Goal: Use online tool/utility: Utilize a website feature to perform a specific function

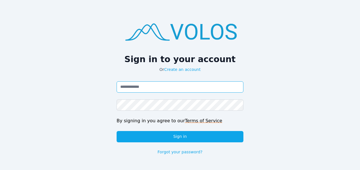
click at [152, 89] on input "Email address" at bounding box center [180, 87] width 127 height 11
type input "**********"
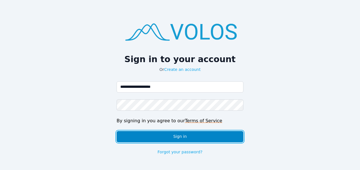
click at [178, 136] on button "Sign in" at bounding box center [180, 136] width 127 height 11
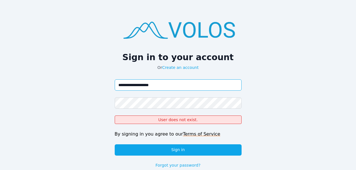
drag, startPoint x: 164, startPoint y: 87, endPoint x: 102, endPoint y: 92, distance: 62.1
click at [102, 92] on div "**********" at bounding box center [178, 91] width 356 height 182
type input "**********"
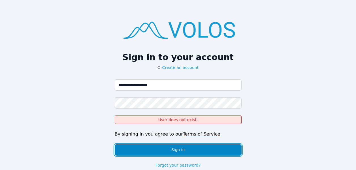
click at [198, 153] on button "Sign in" at bounding box center [178, 150] width 127 height 11
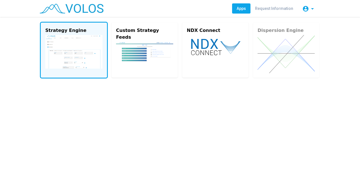
click at [95, 36] on img at bounding box center [73, 52] width 57 height 34
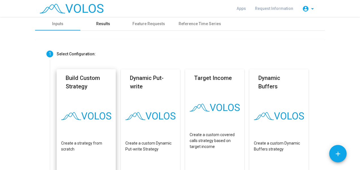
click at [104, 23] on div "Results" at bounding box center [103, 24] width 14 height 6
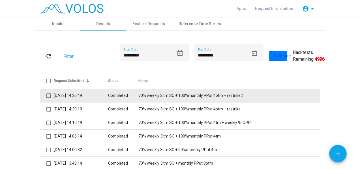
click at [185, 97] on td "70% weekly 3itm SC + 100%monthly PPut 4otm + restrike2" at bounding box center [229, 96] width 182 height 14
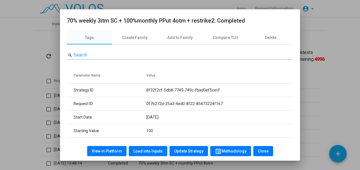
click at [145, 148] on button "Load into Inputs" at bounding box center [148, 151] width 38 height 10
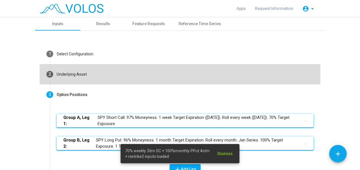
click at [100, 76] on mat-step-header "2 Underlying Asset" at bounding box center [180, 74] width 281 height 20
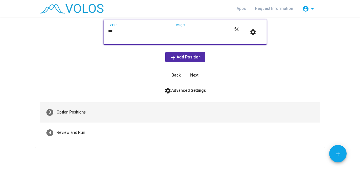
click at [144, 112] on mat-step-header "3 Option Positions" at bounding box center [180, 112] width 281 height 20
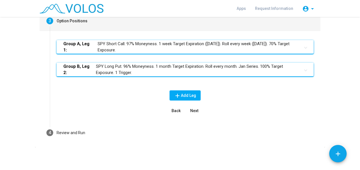
click at [156, 70] on mat-panel-title "Group B, Leg 2: SPY Long Put. 96% Moneyness. 1 month Target Expiration. Roll ev…" at bounding box center [181, 69] width 237 height 13
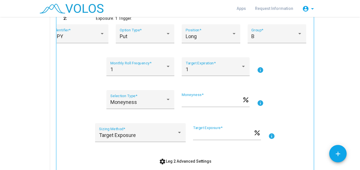
scroll to position [159, 0]
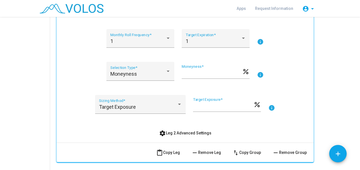
click at [185, 132] on span "settings Leg 2 Advanced Settings" at bounding box center [185, 133] width 52 height 5
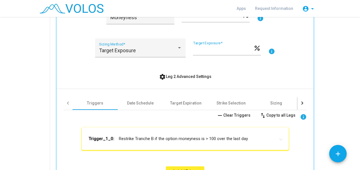
scroll to position [244, 0]
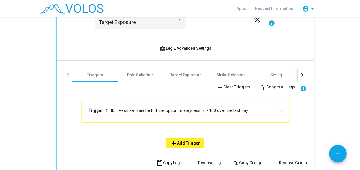
click at [145, 112] on mat-panel-title "Trigger_1_0: Restrike Tranche B if the option moneyness is > 100 over the last …" at bounding box center [182, 111] width 187 height 6
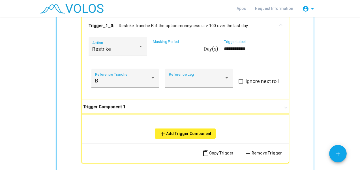
scroll to position [357, 0]
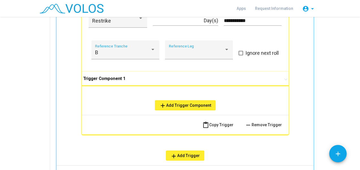
click at [130, 83] on mat-expansion-panel-header "Trigger Component 1" at bounding box center [184, 79] width 217 height 14
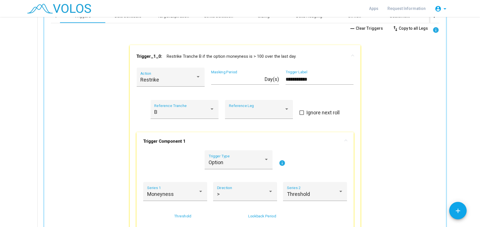
scroll to position [367, 0]
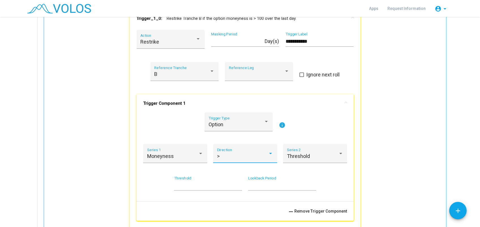
click at [237, 156] on div ">" at bounding box center [242, 156] width 51 height 6
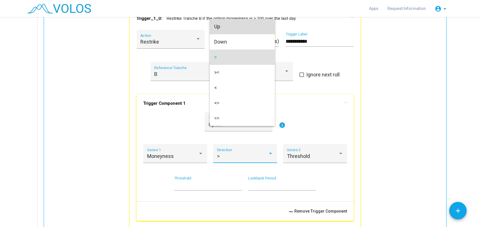
click at [237, 28] on span "Up" at bounding box center [242, 26] width 56 height 15
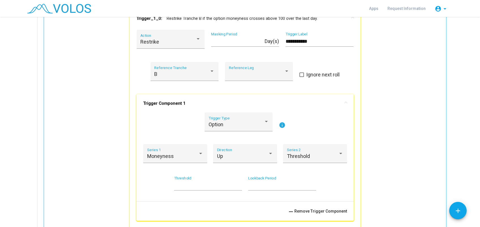
click at [279, 127] on mat-icon "info" at bounding box center [282, 125] width 7 height 7
